Goal: Transaction & Acquisition: Purchase product/service

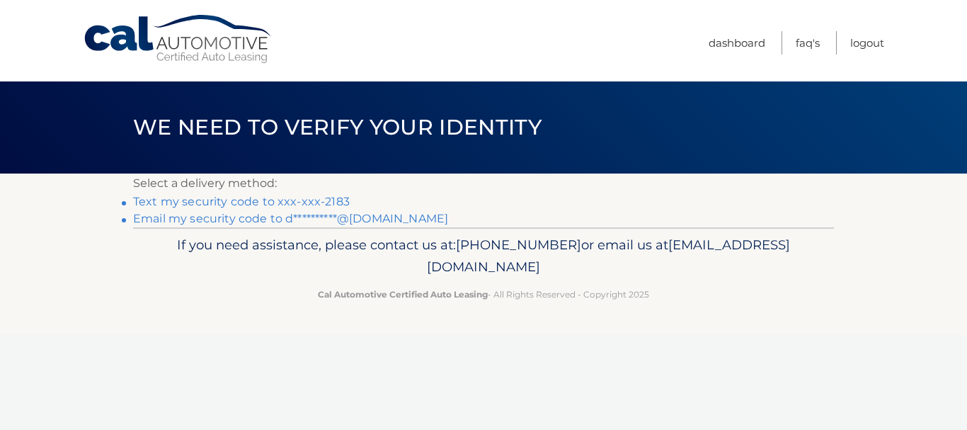
click at [291, 202] on link "Text my security code to xxx-xxx-2183" at bounding box center [241, 201] width 217 height 13
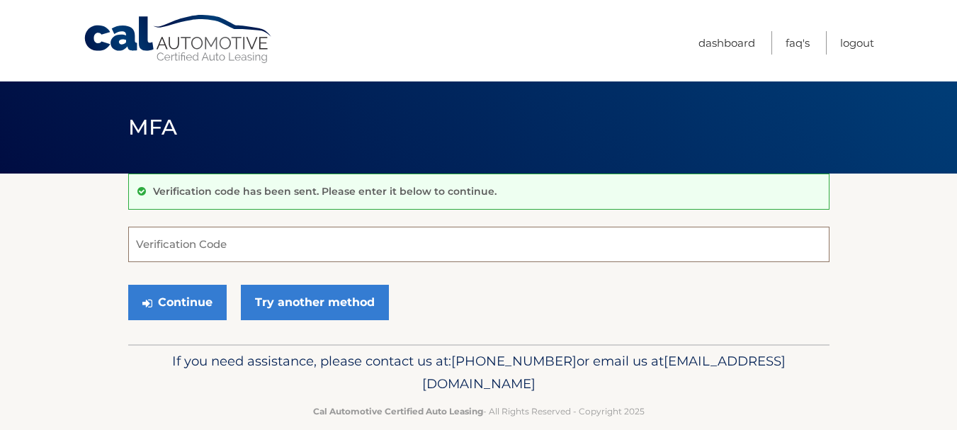
click at [287, 251] on input "Verification Code" at bounding box center [478, 244] width 701 height 35
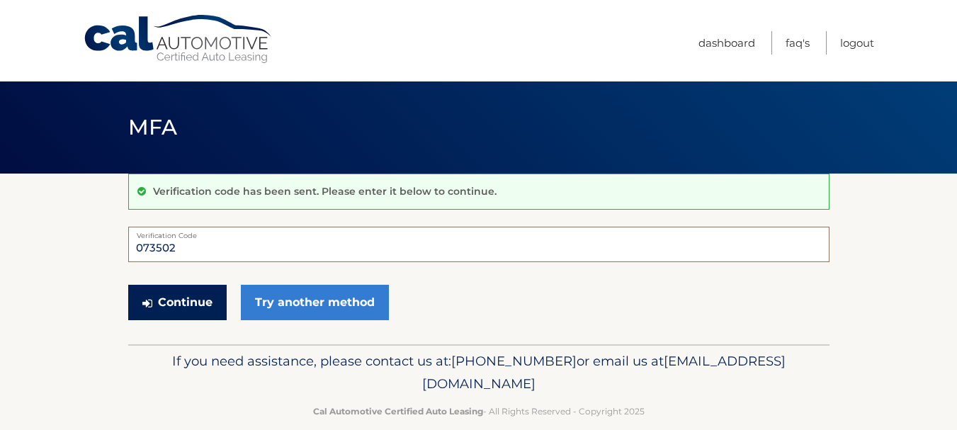
type input "073502"
click at [208, 302] on button "Continue" at bounding box center [177, 302] width 98 height 35
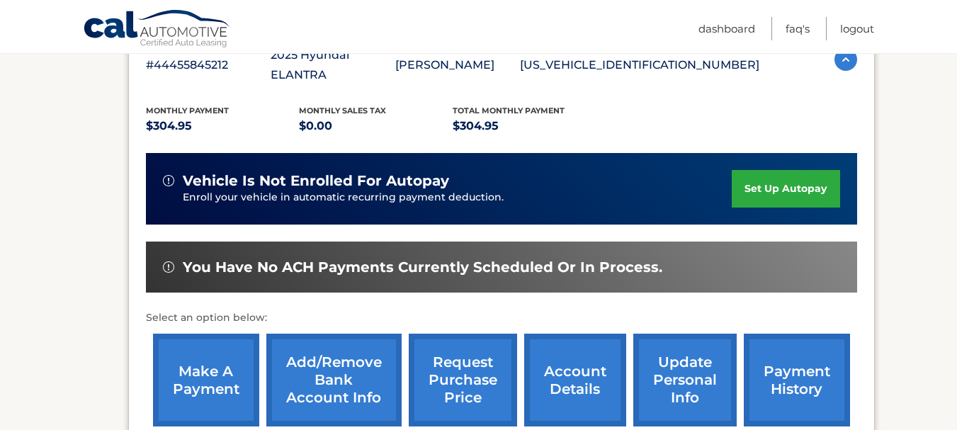
scroll to position [283, 0]
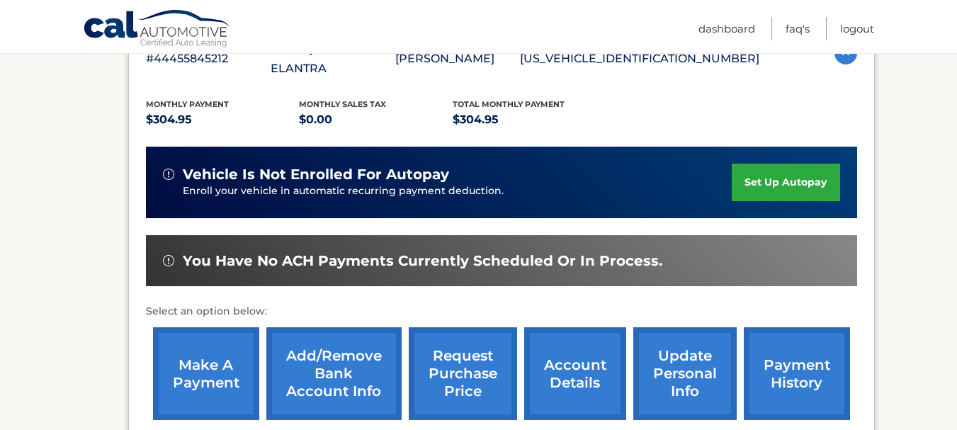
click at [217, 350] on link "make a payment" at bounding box center [206, 373] width 106 height 93
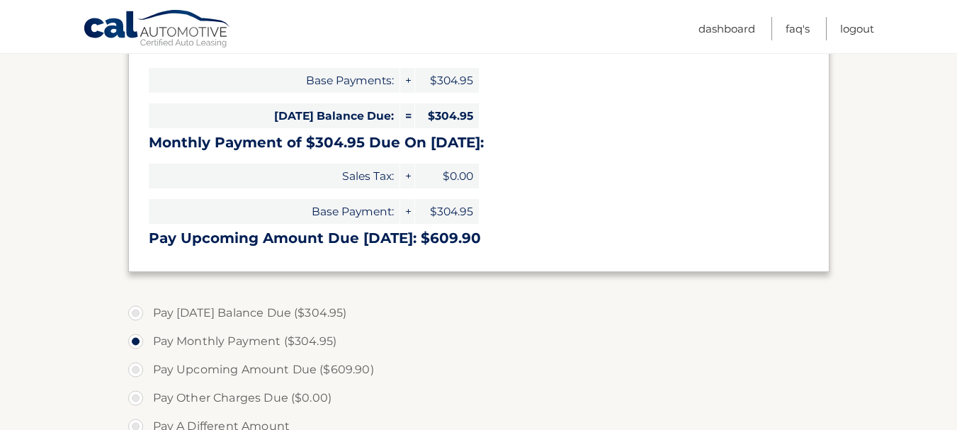
scroll to position [283, 0]
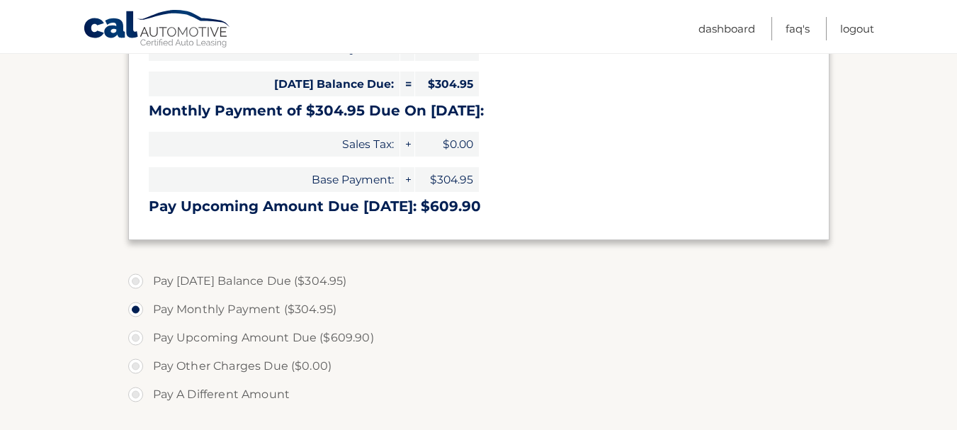
click at [140, 278] on label "Pay Today's Balance Due ($304.95)" at bounding box center [478, 281] width 701 height 28
click at [140, 278] on input "Pay Today's Balance Due ($304.95)" at bounding box center [141, 278] width 14 height 23
radio input "true"
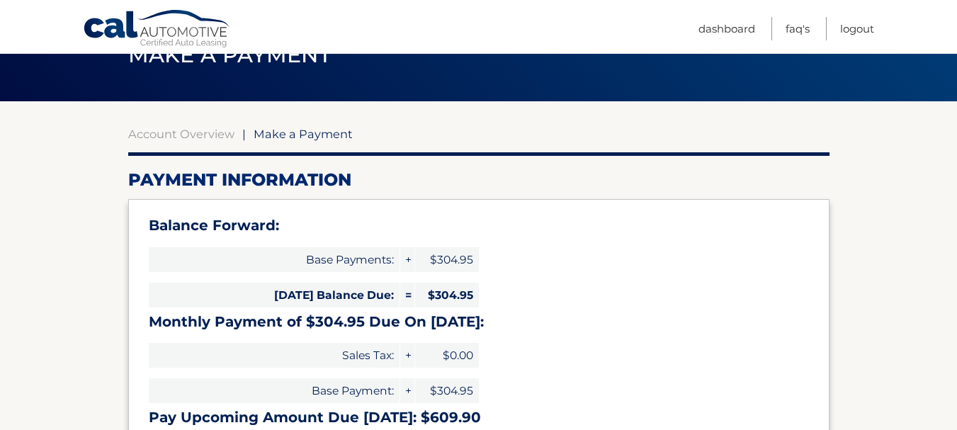
scroll to position [71, 0]
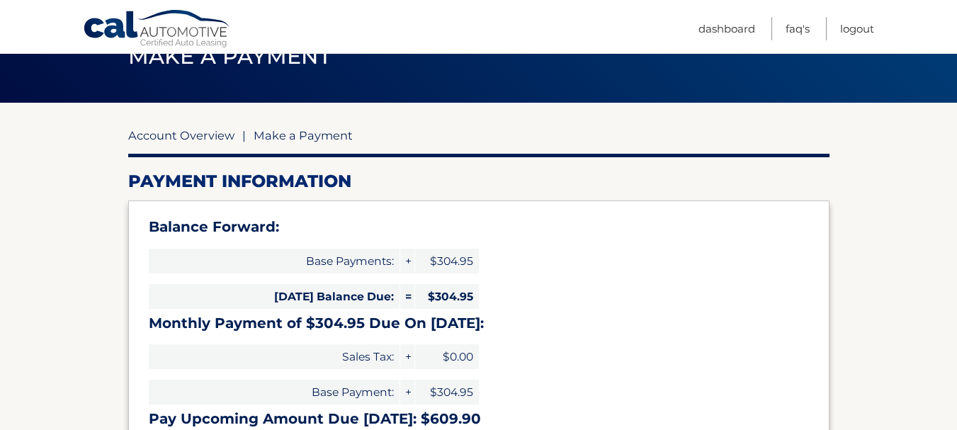
click at [206, 134] on link "Account Overview" at bounding box center [181, 135] width 106 height 14
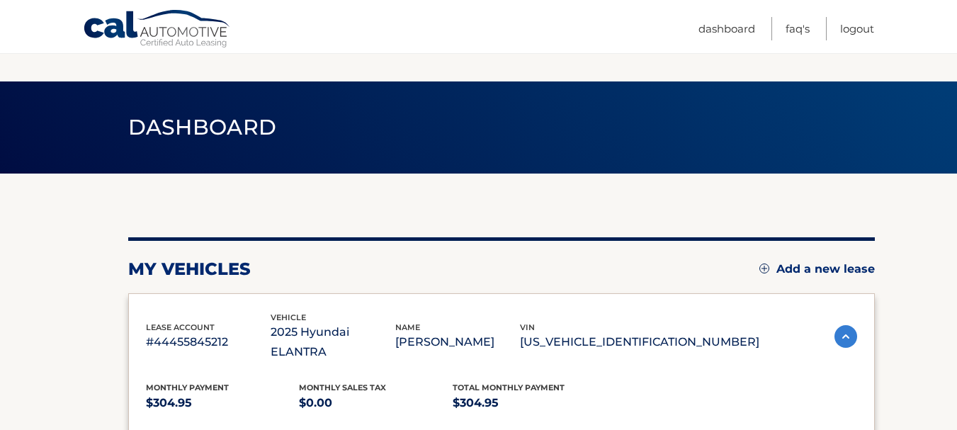
scroll to position [283, 0]
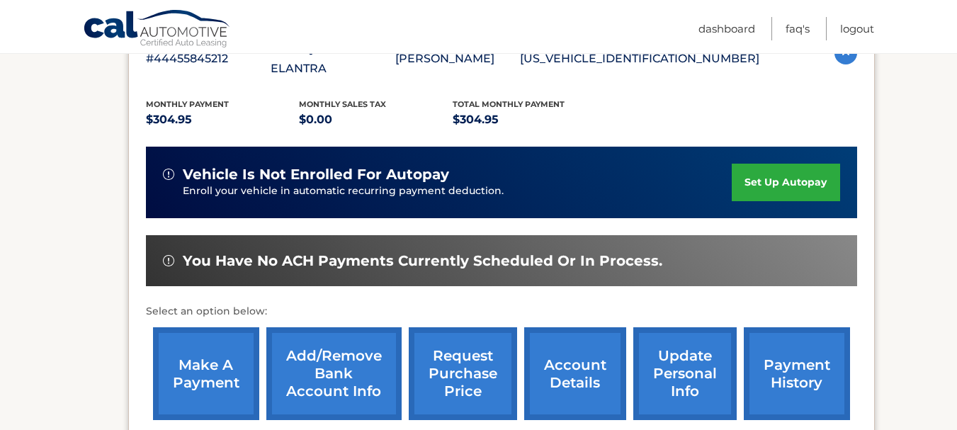
click at [791, 354] on link "payment history" at bounding box center [797, 373] width 106 height 93
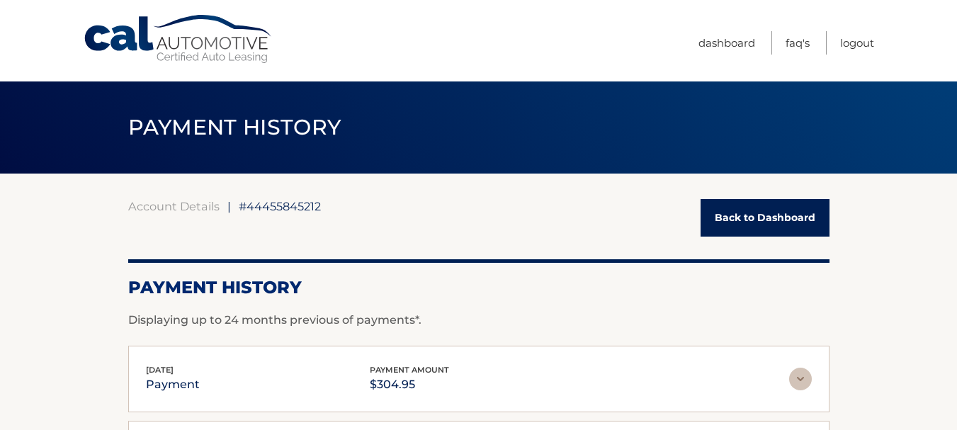
click at [759, 214] on link "Back to Dashboard" at bounding box center [764, 218] width 129 height 38
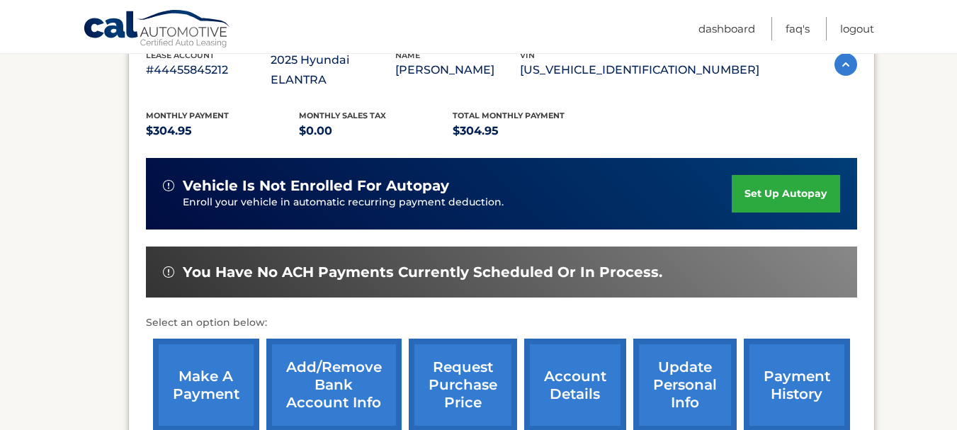
scroll to position [283, 0]
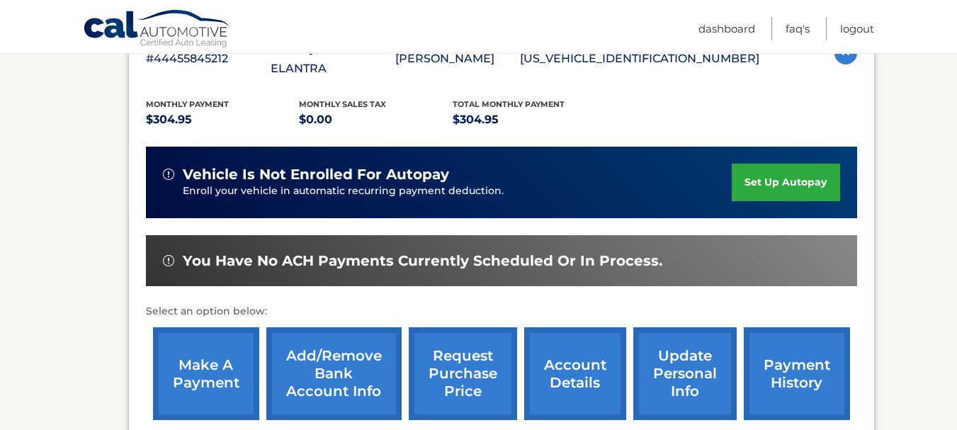
click at [203, 358] on link "make a payment" at bounding box center [206, 373] width 106 height 93
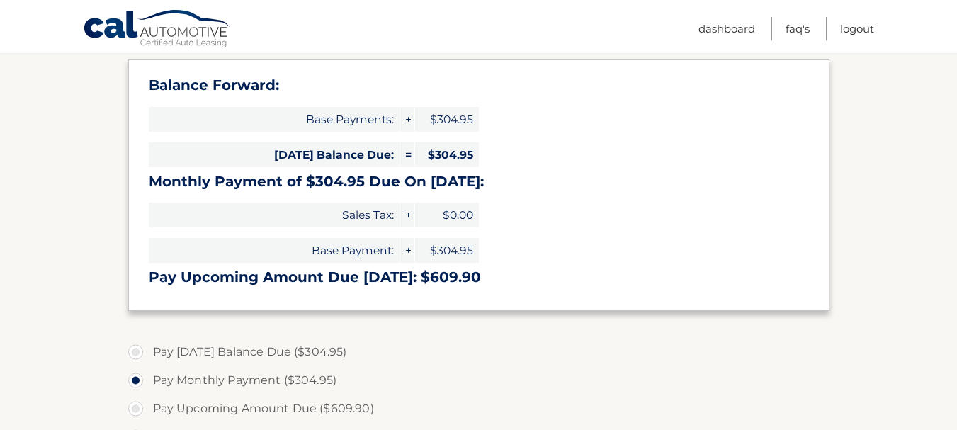
scroll to position [283, 0]
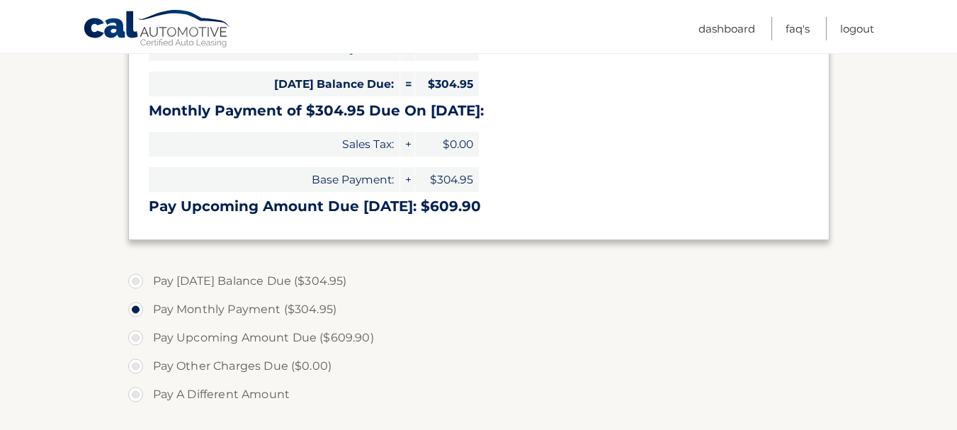
click at [137, 285] on label "Pay Today's Balance Due ($304.95)" at bounding box center [478, 281] width 701 height 28
click at [137, 285] on input "Pay Today's Balance Due ($304.95)" at bounding box center [141, 278] width 14 height 23
radio input "true"
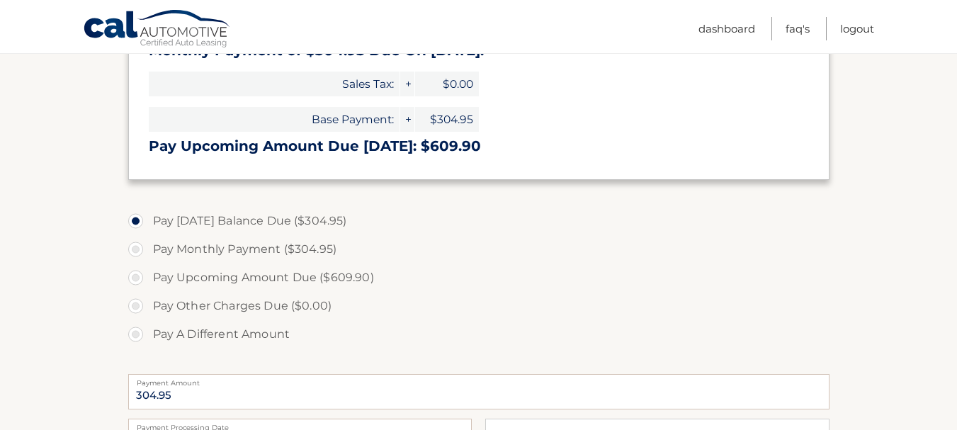
scroll to position [425, 0]
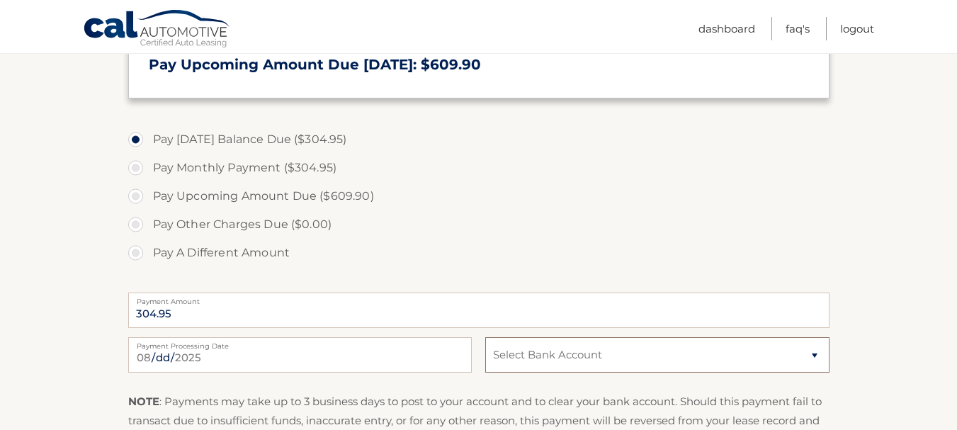
click at [812, 356] on select "Select Bank Account Checking CITIZENS BANK, NATIONAL ASSOCIATION *****5324 Chec…" at bounding box center [656, 354] width 343 height 35
select select "MDQ0M2I2YjEtMzQ0MS00M2YyLWEwYTUtNTllZDk2N2NjMGY3"
click at [485, 337] on select "Select Bank Account Checking CITIZENS BANK, NATIONAL ASSOCIATION *****5324 Chec…" at bounding box center [656, 354] width 343 height 35
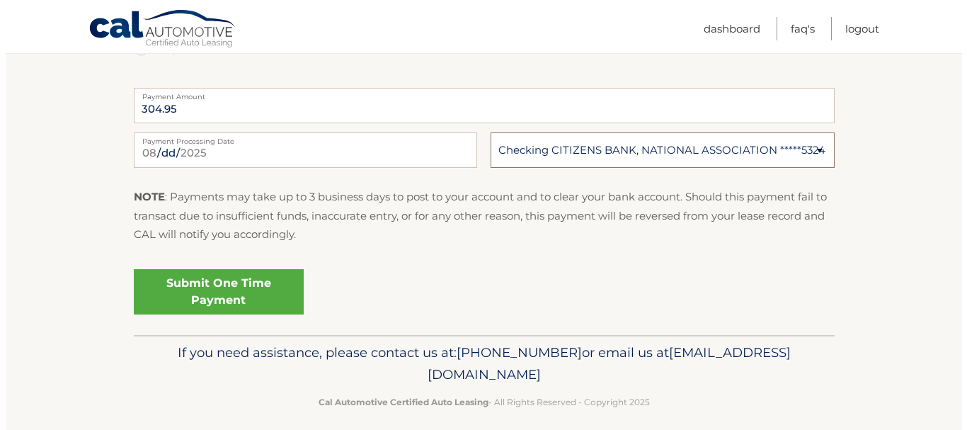
scroll to position [637, 0]
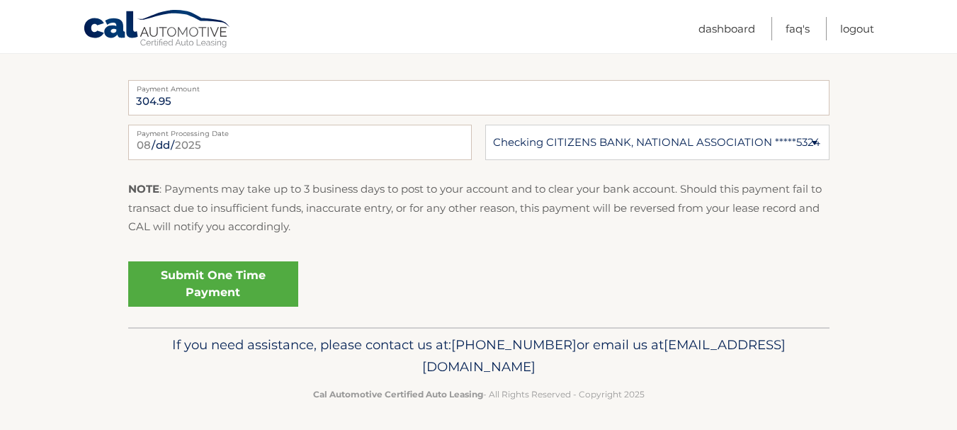
click at [229, 278] on link "Submit One Time Payment" at bounding box center [213, 283] width 170 height 45
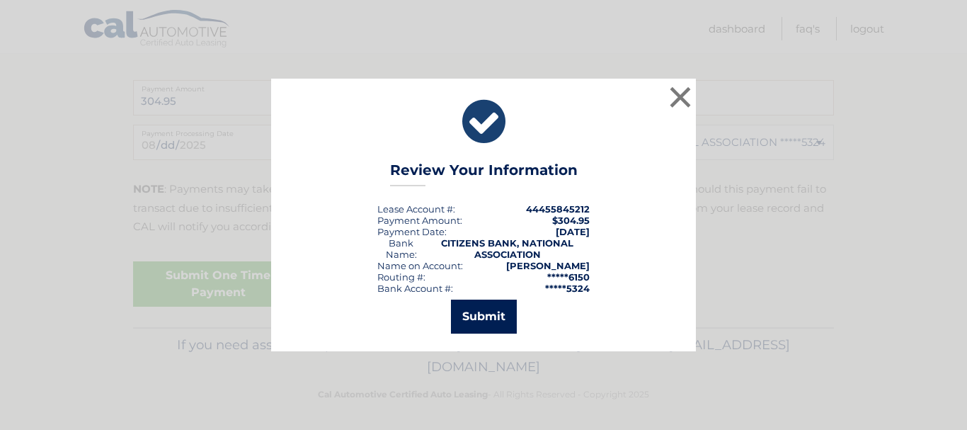
click at [493, 320] on button "Submit" at bounding box center [484, 317] width 66 height 34
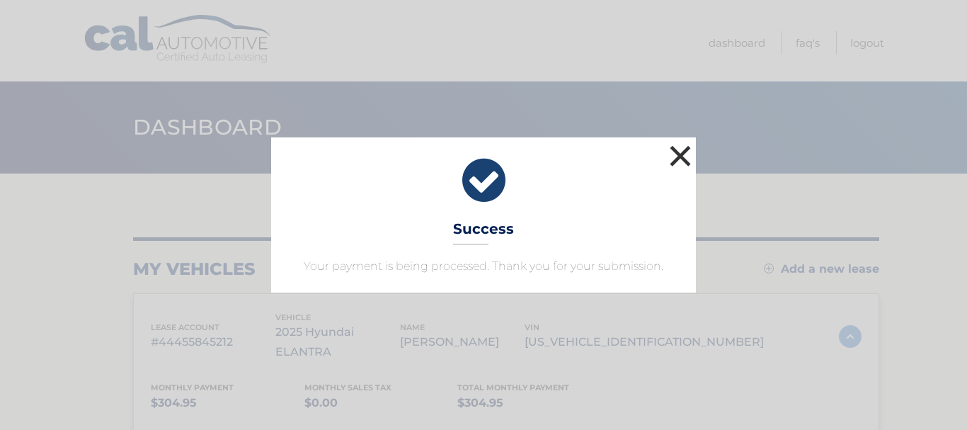
click at [681, 157] on button "×" at bounding box center [680, 156] width 28 height 28
